Goal: Task Accomplishment & Management: Manage account settings

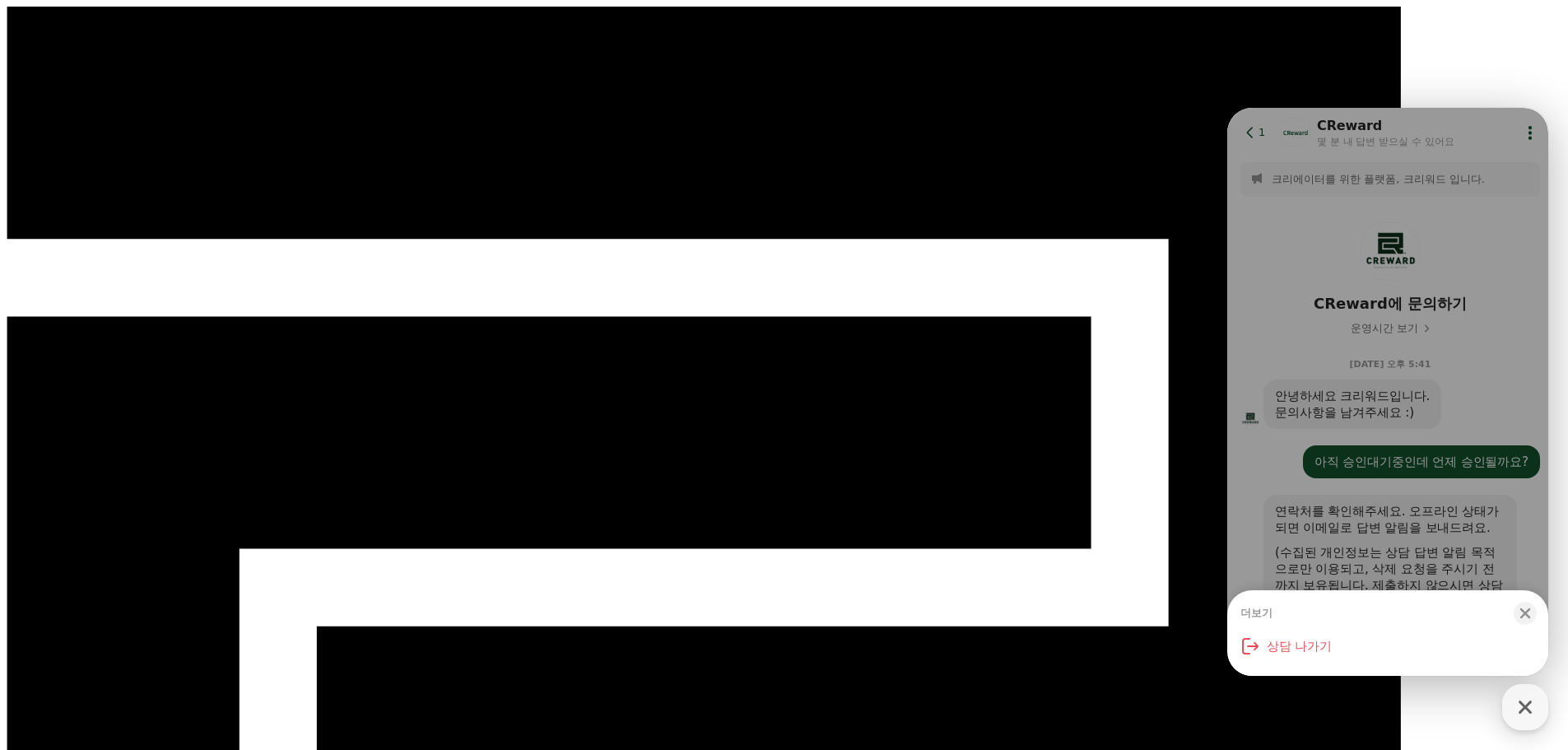
scroll to position [440, 0]
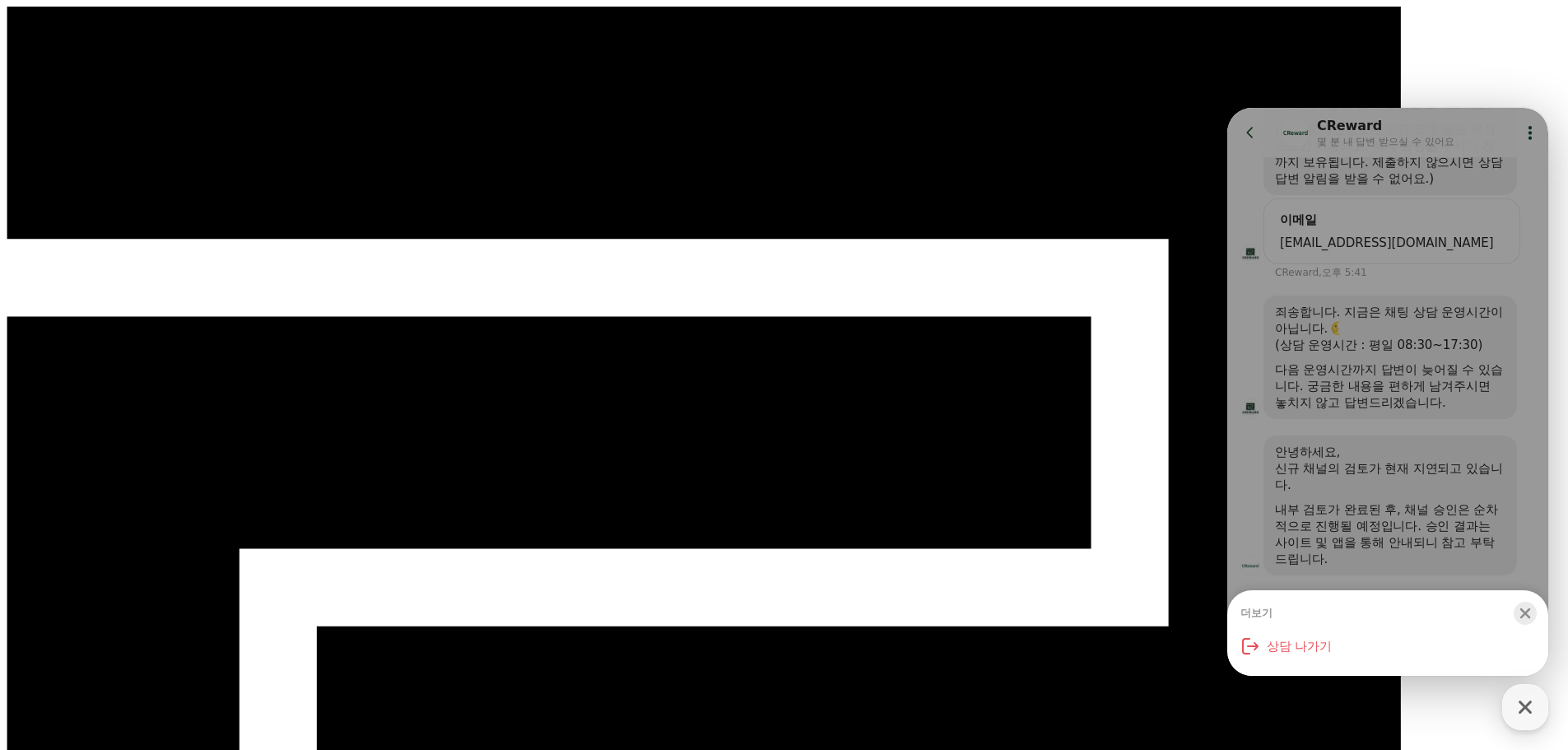
type textarea "*"
click at [1530, 615] on icon "button" at bounding box center [1524, 613] width 16 height 16
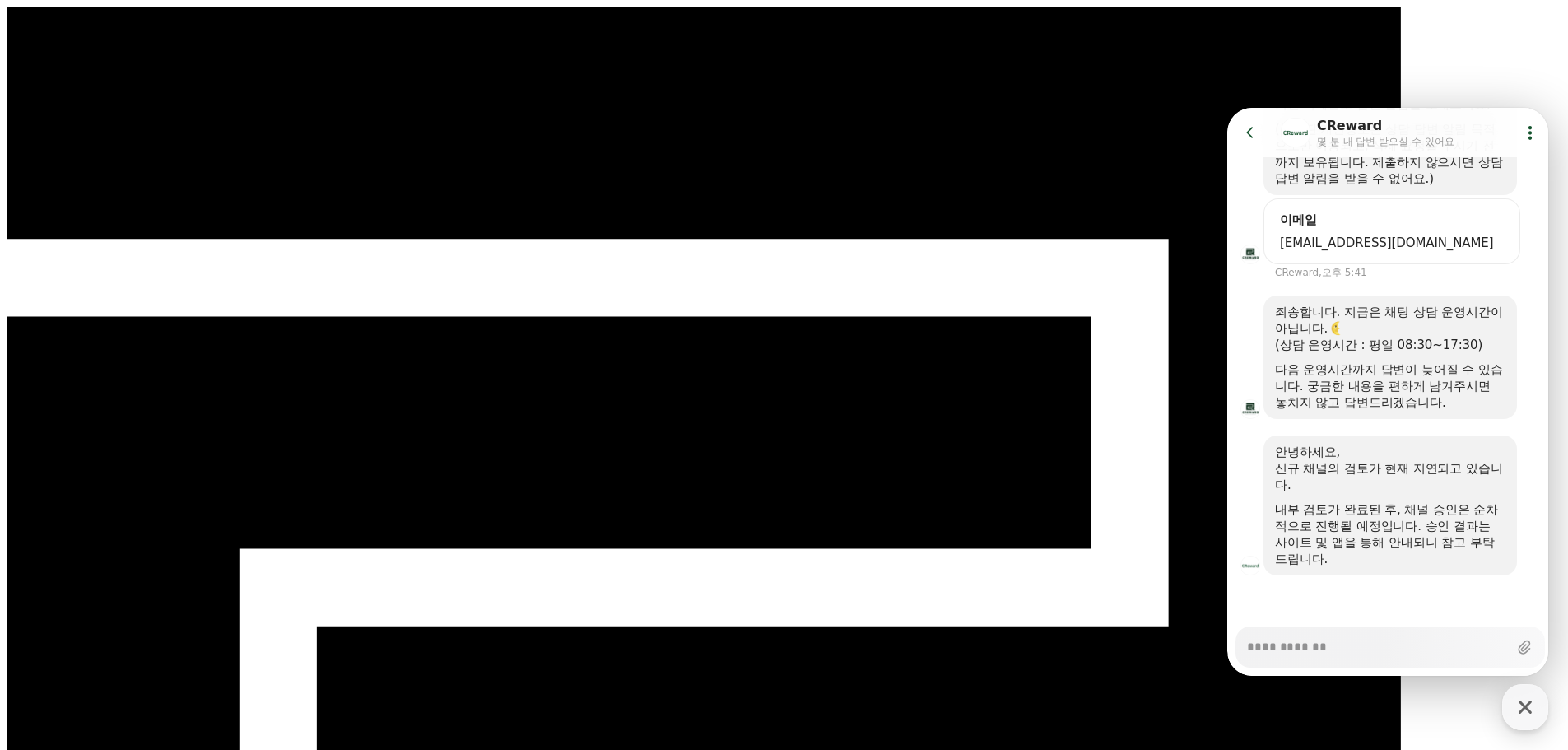
drag, startPoint x: 847, startPoint y: 385, endPoint x: 833, endPoint y: 383, distance: 14.1
